Goal: Find contact information

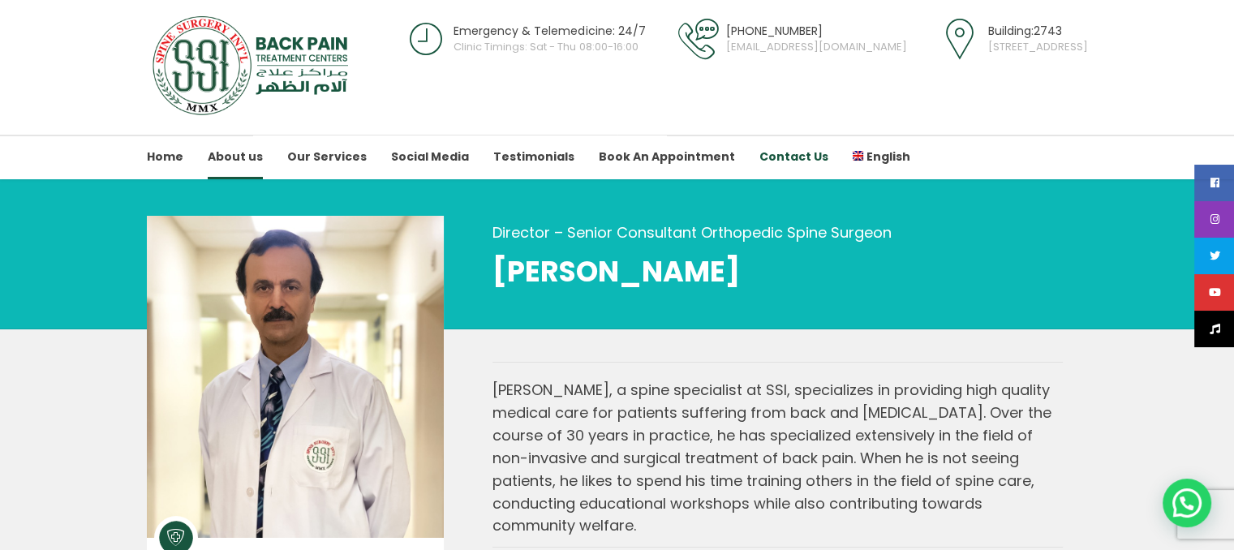
click at [759, 159] on link "Contact Us" at bounding box center [793, 157] width 69 height 45
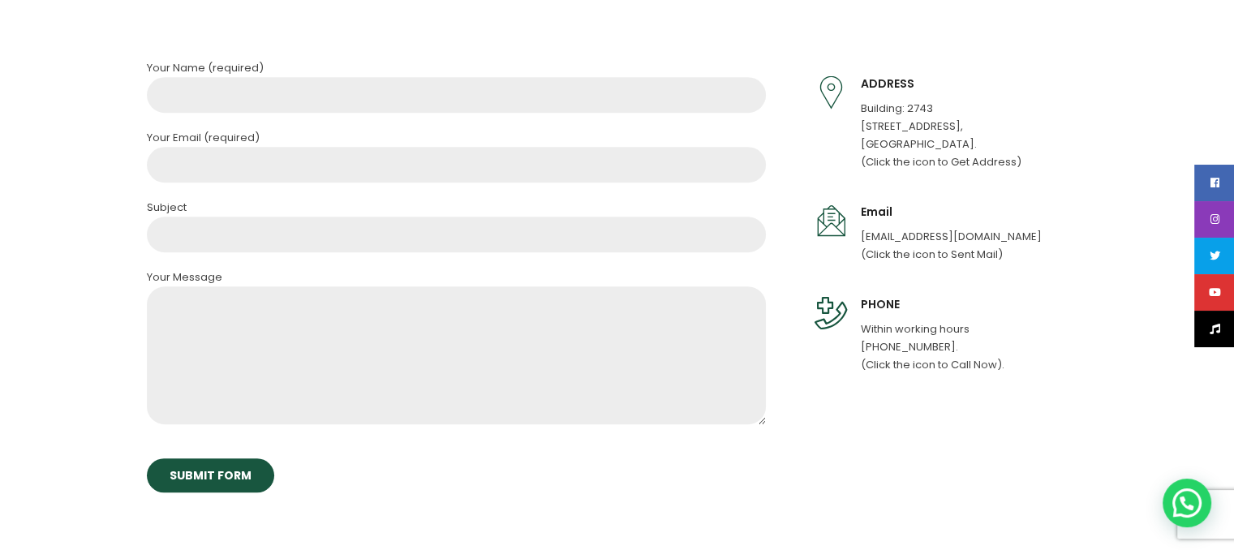
scroll to position [1054, 0]
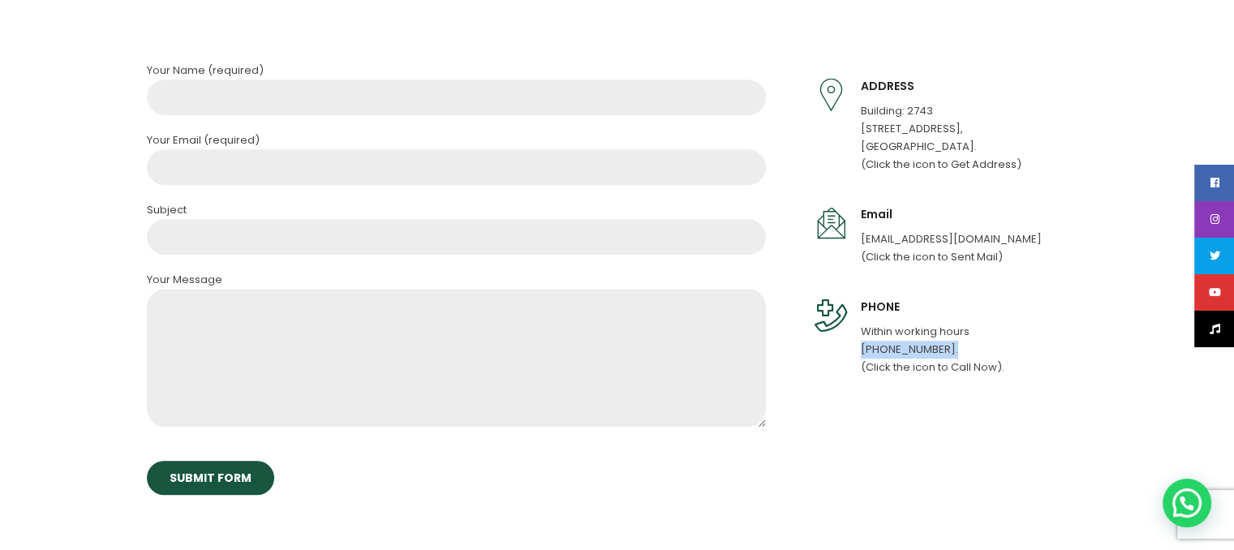
drag, startPoint x: 856, startPoint y: 351, endPoint x: 953, endPoint y: 351, distance: 97.3
click at [953, 351] on div "PHONE Within working hours +973 3315-9660. (Click the icon to Call Now)." at bounding box center [938, 337] width 249 height 77
copy p "+973 3315-9660."
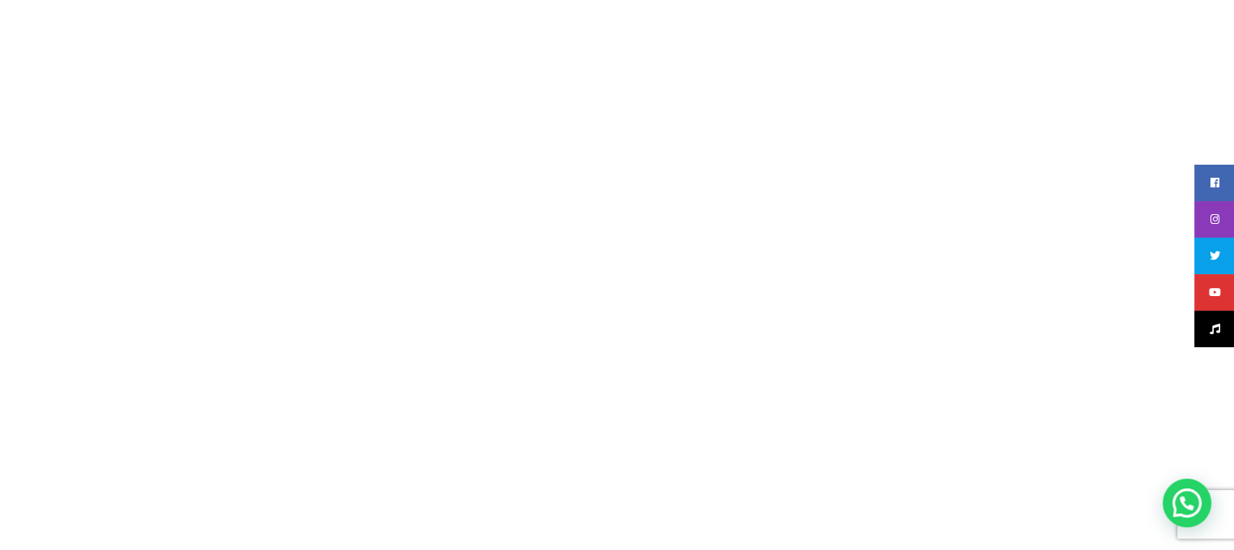
scroll to position [0, 0]
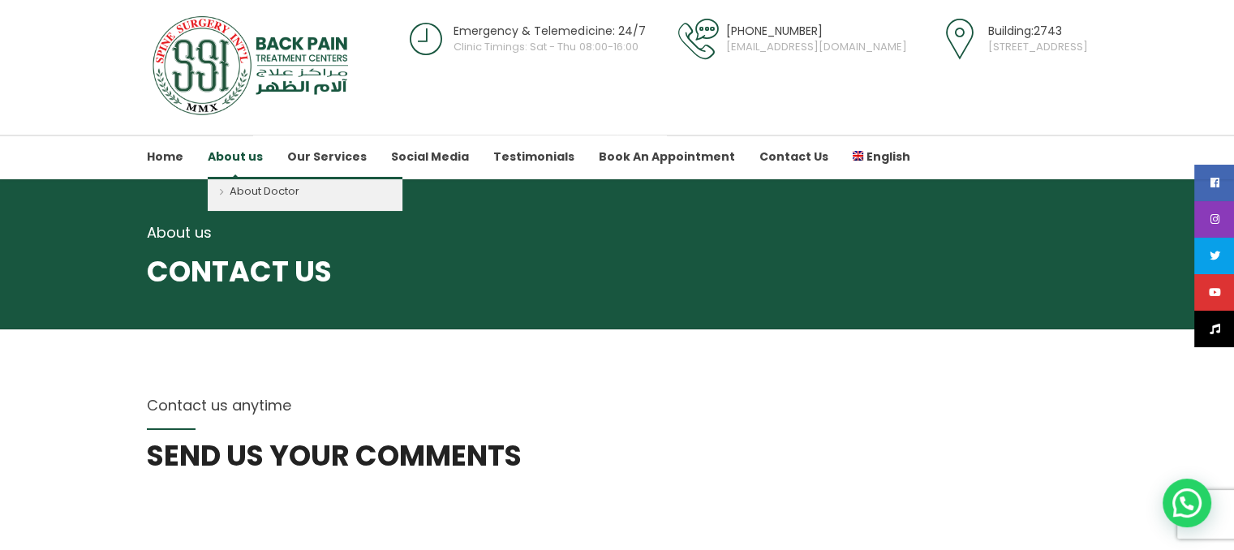
click at [208, 156] on link "About us" at bounding box center [235, 157] width 55 height 45
click at [237, 187] on link "About Doctor" at bounding box center [305, 194] width 195 height 34
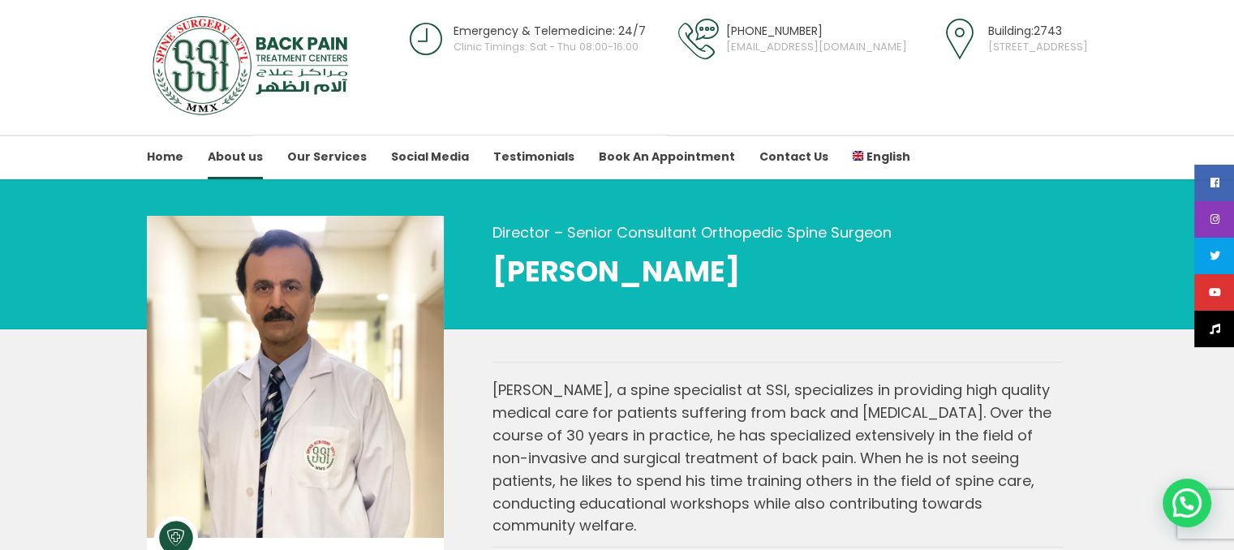
drag, startPoint x: 491, startPoint y: 267, endPoint x: 801, endPoint y: 272, distance: 310.7
click at [870, 278] on div "Director – Senior Consultant Orthopedic Spine Surgeon [PERSON_NAME]" at bounding box center [777, 255] width 619 height 86
copy span "[PERSON_NAME]"
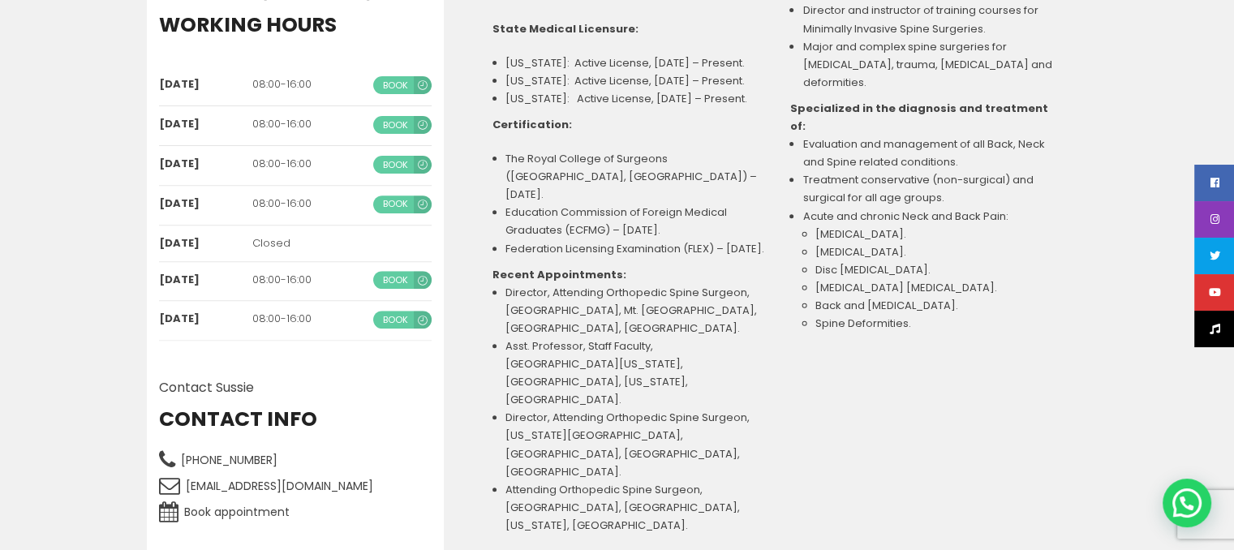
scroll to position [568, 0]
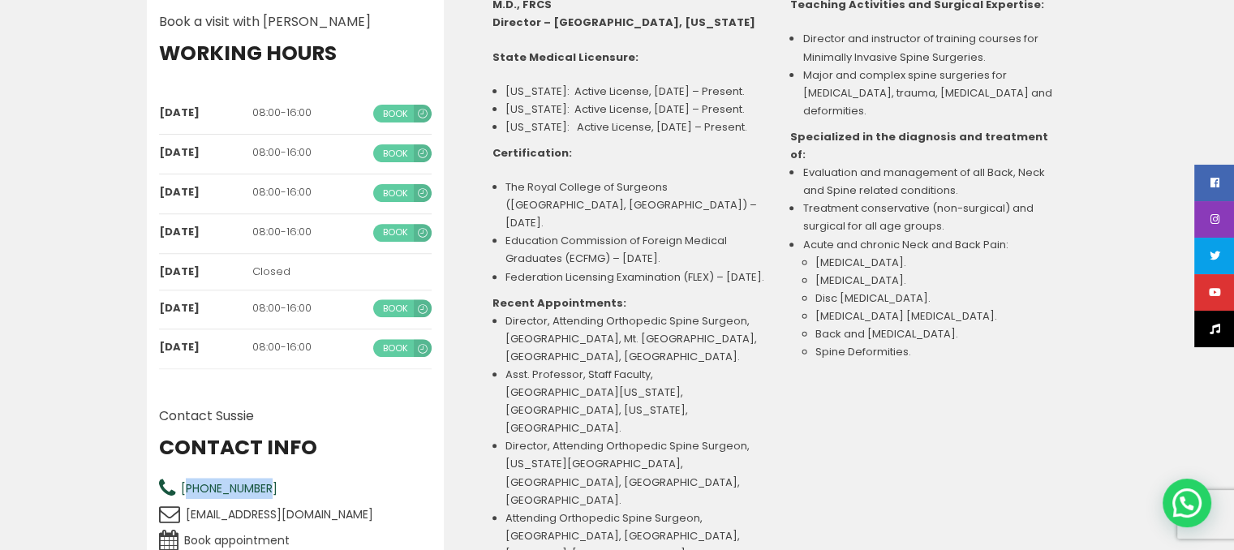
drag, startPoint x: 266, startPoint y: 492, endPoint x: 189, endPoint y: 483, distance: 77.6
click at [189, 483] on div "[PHONE_NUMBER]" at bounding box center [295, 488] width 273 height 21
copy span "973 33159660"
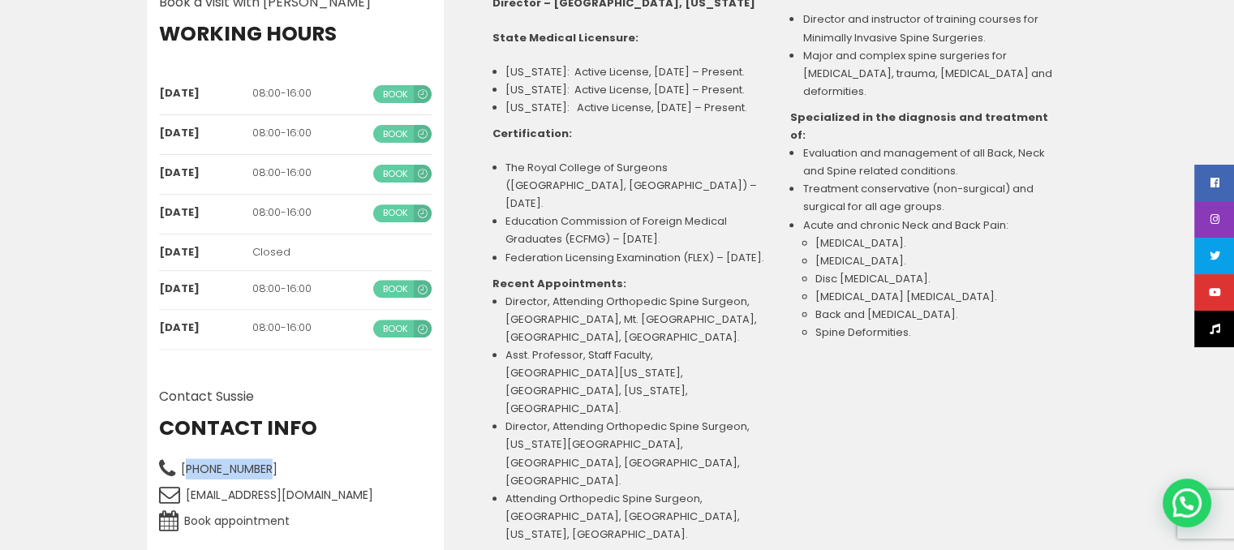
scroll to position [811, 0]
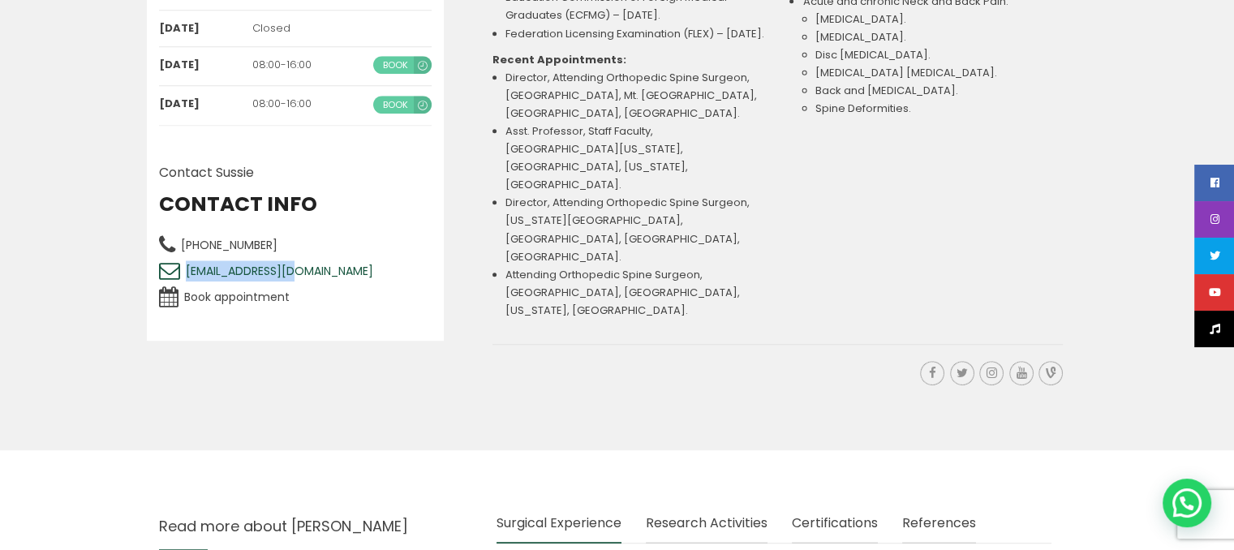
drag, startPoint x: 301, startPoint y: 271, endPoint x: 185, endPoint y: 267, distance: 116.1
click at [185, 267] on div "[EMAIL_ADDRESS][DOMAIN_NAME]" at bounding box center [295, 270] width 273 height 21
copy span "[EMAIL_ADDRESS][DOMAIN_NAME]"
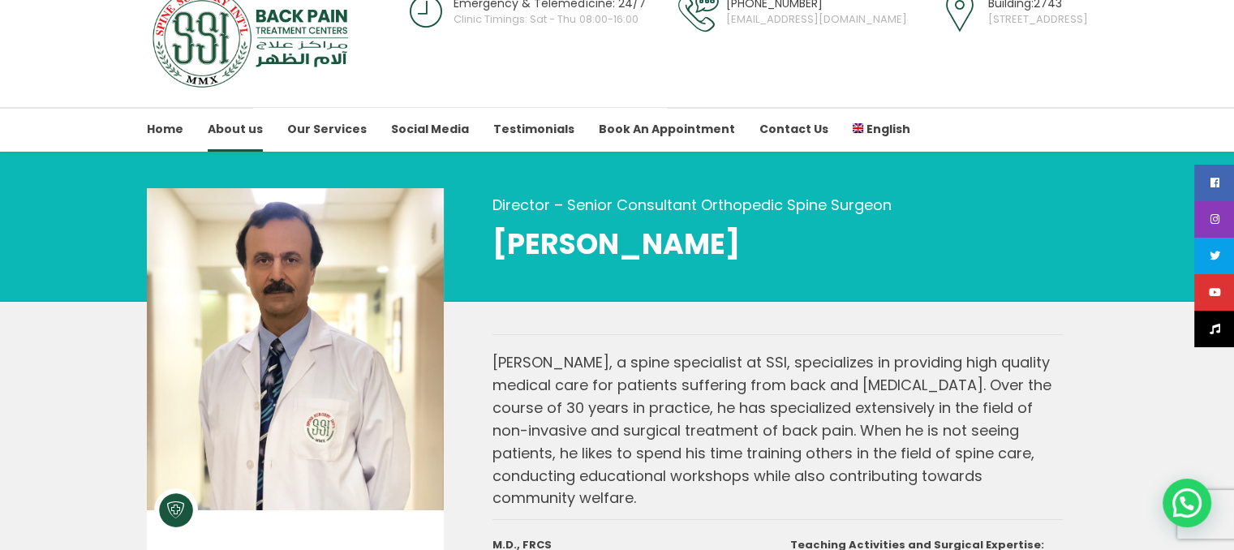
scroll to position [0, 0]
